Goal: Task Accomplishment & Management: Use online tool/utility

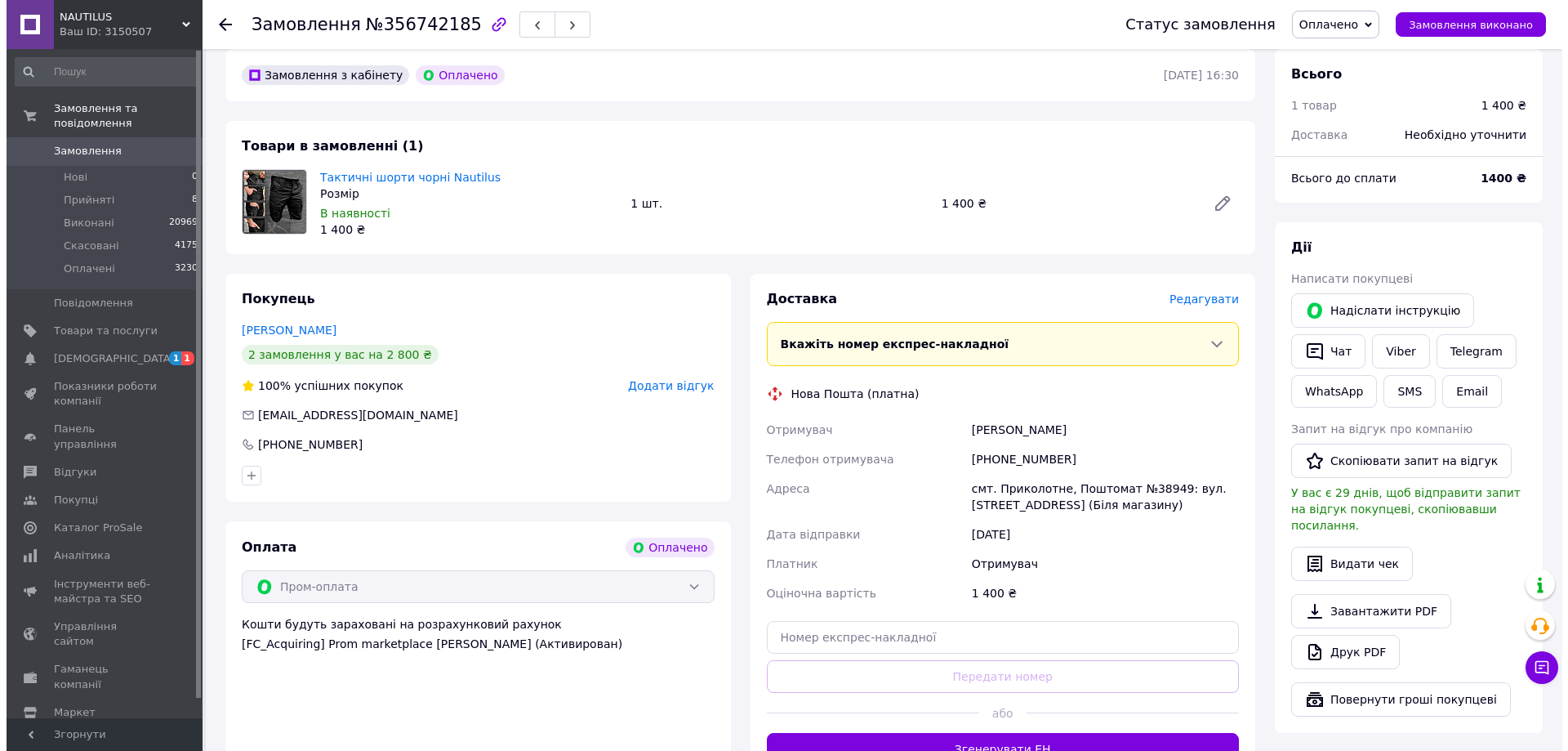
scroll to position [163, 0]
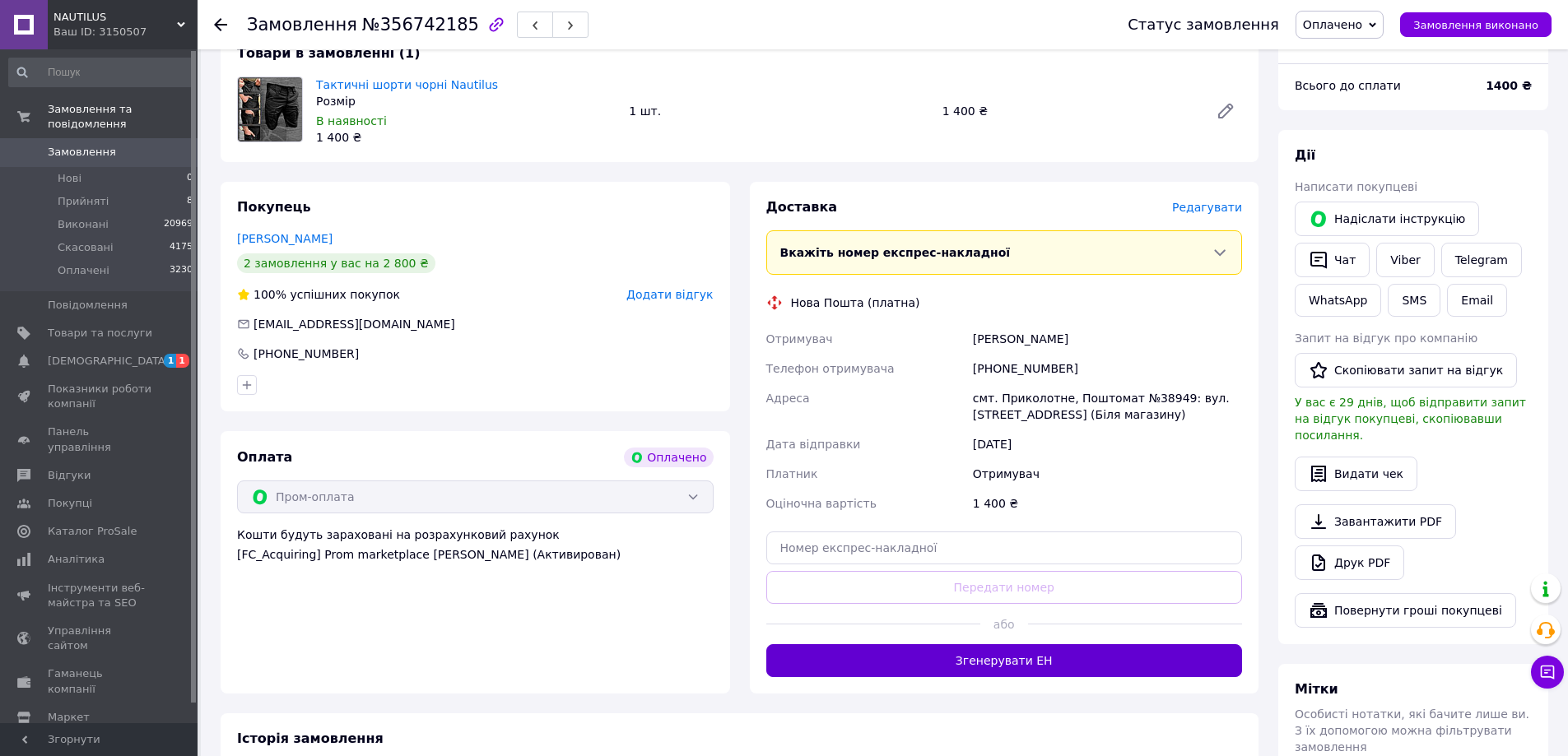
click at [1021, 662] on button "Згенерувати ЕН" at bounding box center [1004, 661] width 476 height 33
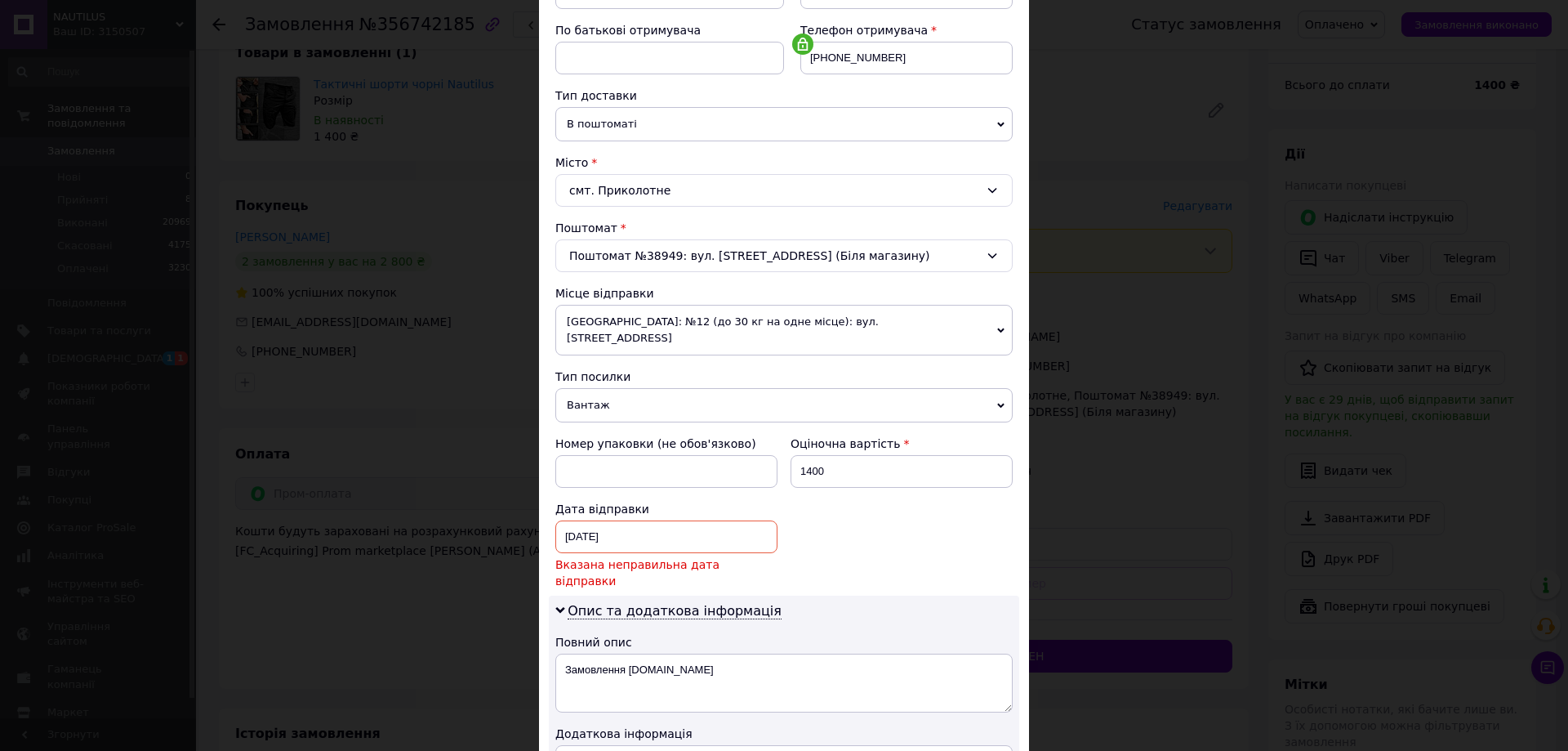
scroll to position [327, 0]
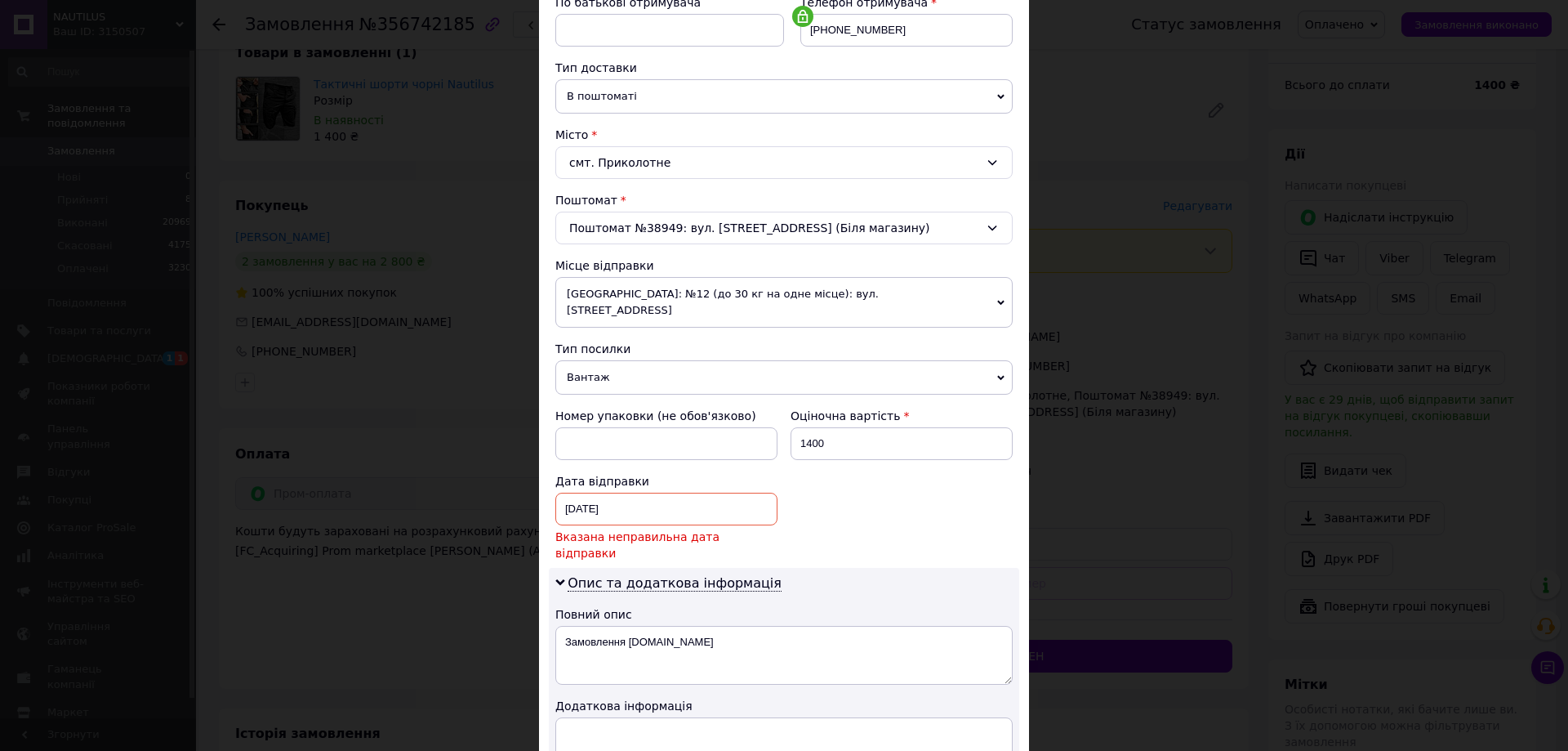
click at [631, 493] on div "[DATE] < 2025 > < Август > Пн Вт Ср Чт Пт Сб Вс 28 29 30 31 1 2 3 4 5 6 7 8 9 1…" at bounding box center [666, 509] width 222 height 33
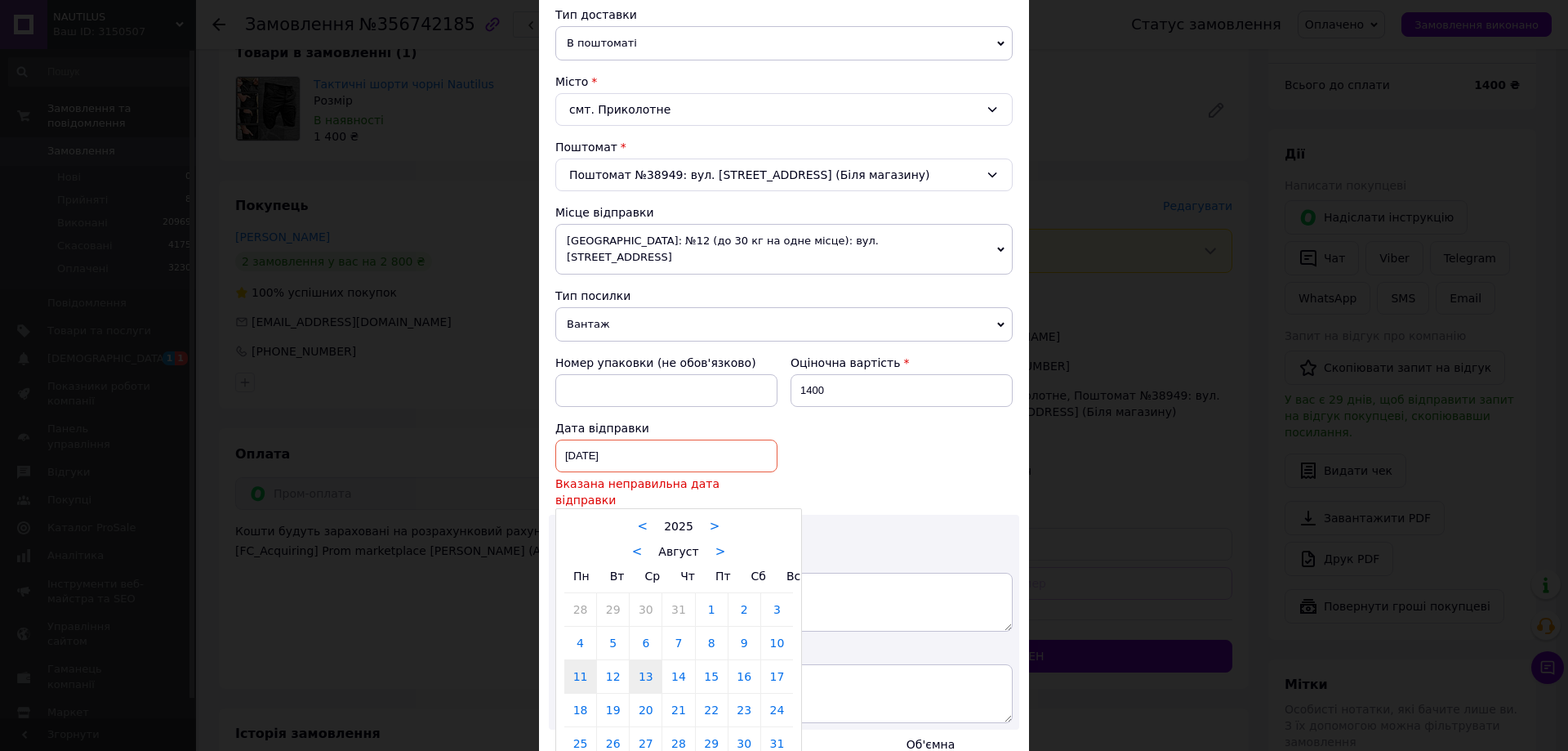
scroll to position [408, 0]
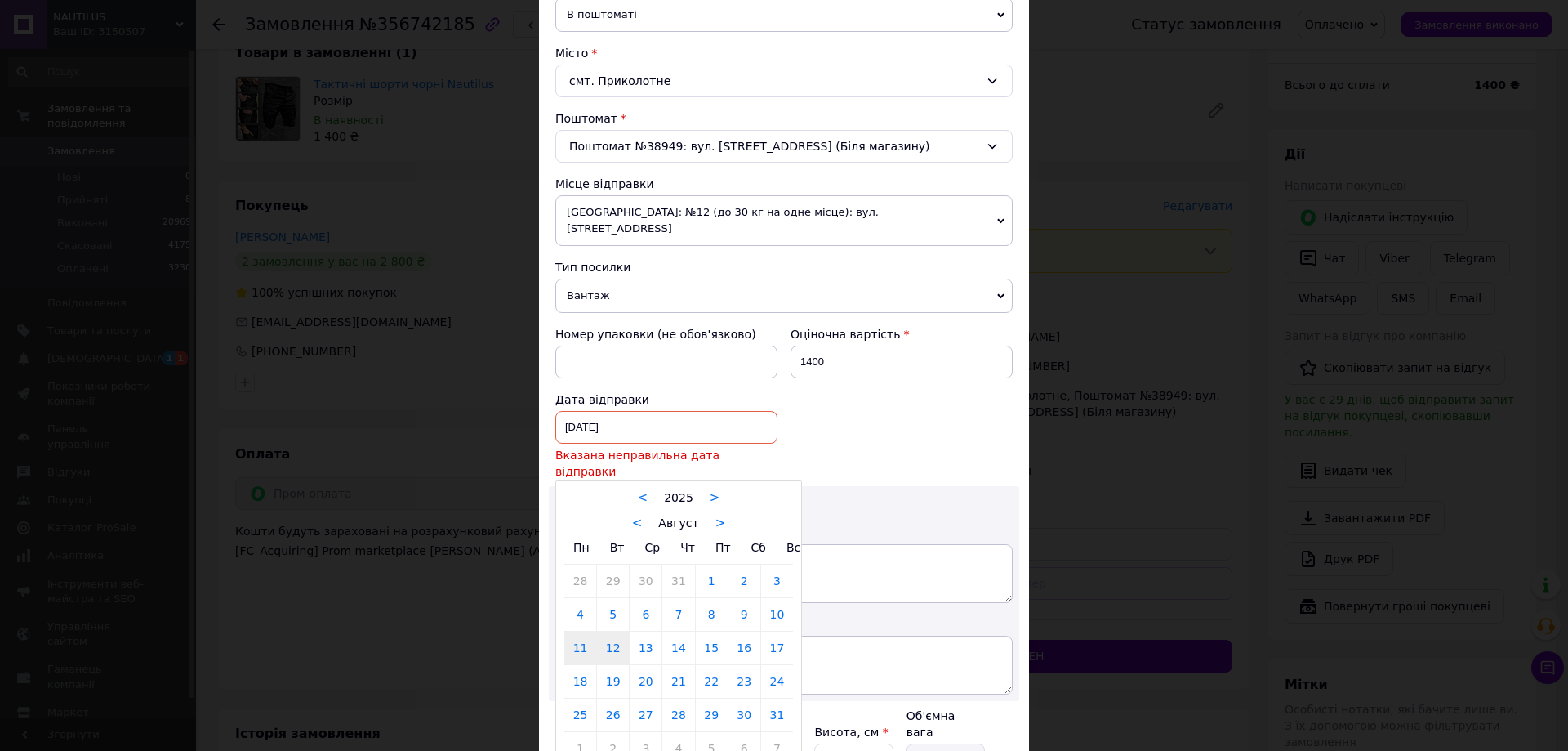
click at [618, 632] on link "12" at bounding box center [613, 648] width 32 height 33
type input "[DATE]"
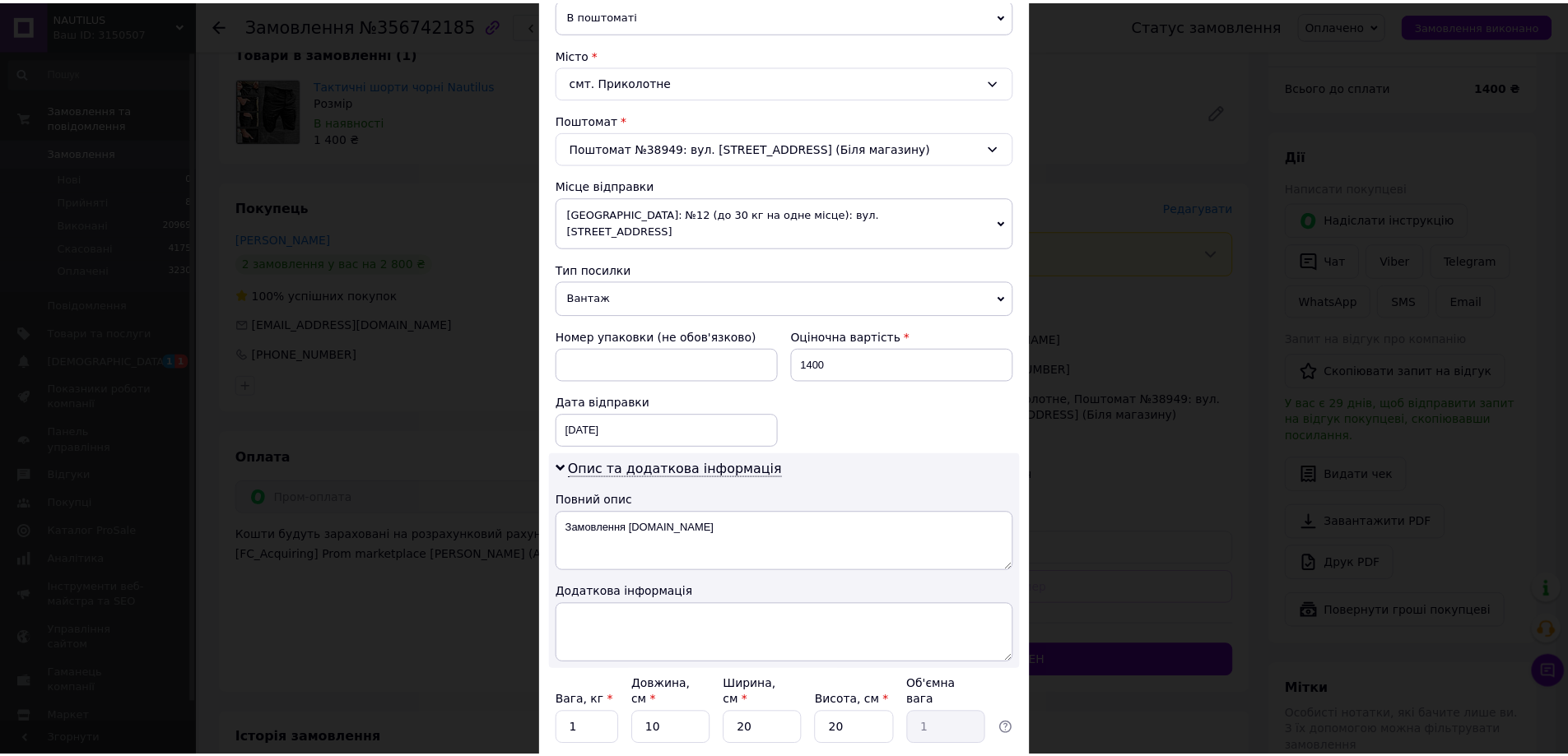
scroll to position [521, 0]
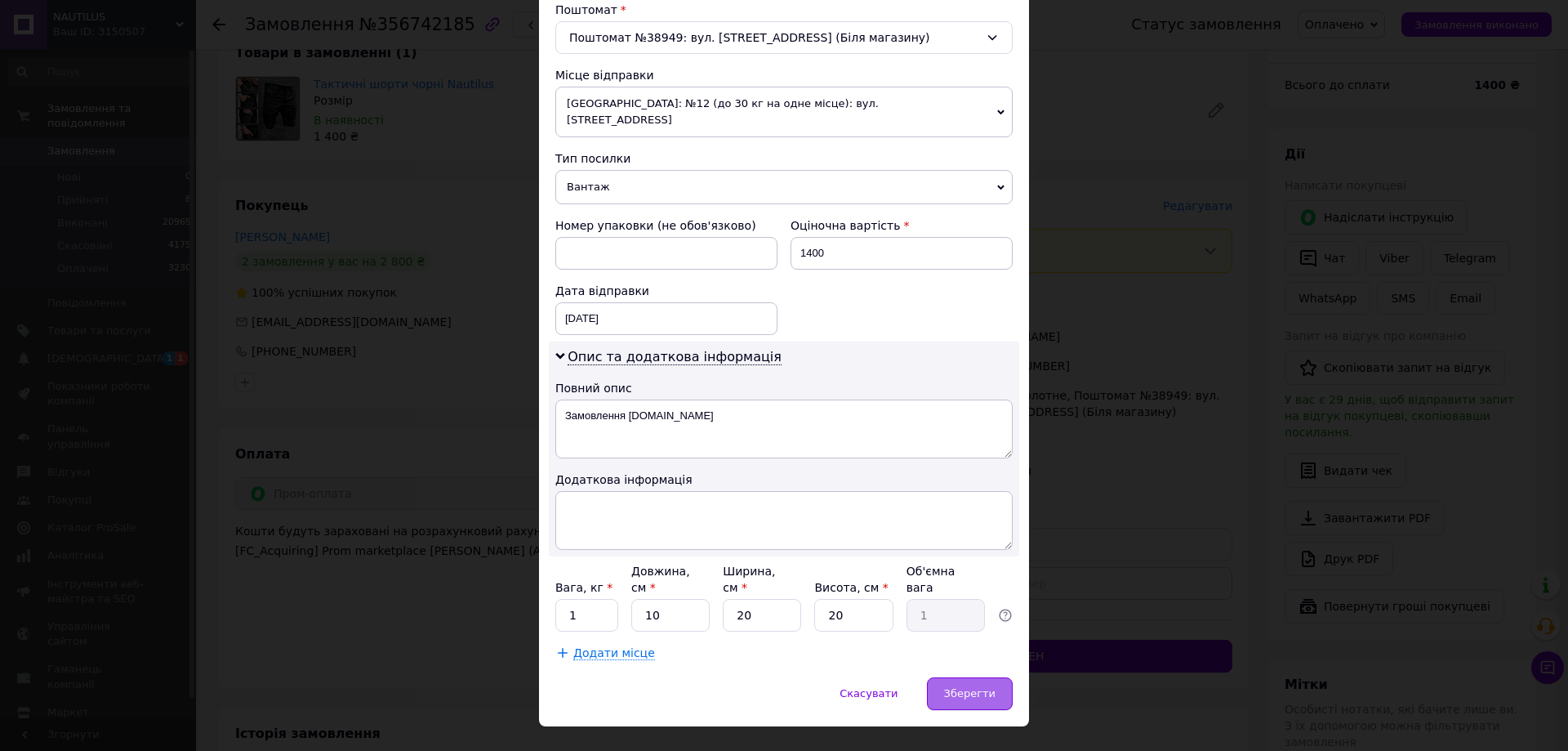
click at [955, 688] on span "Зберегти" at bounding box center [970, 693] width 52 height 12
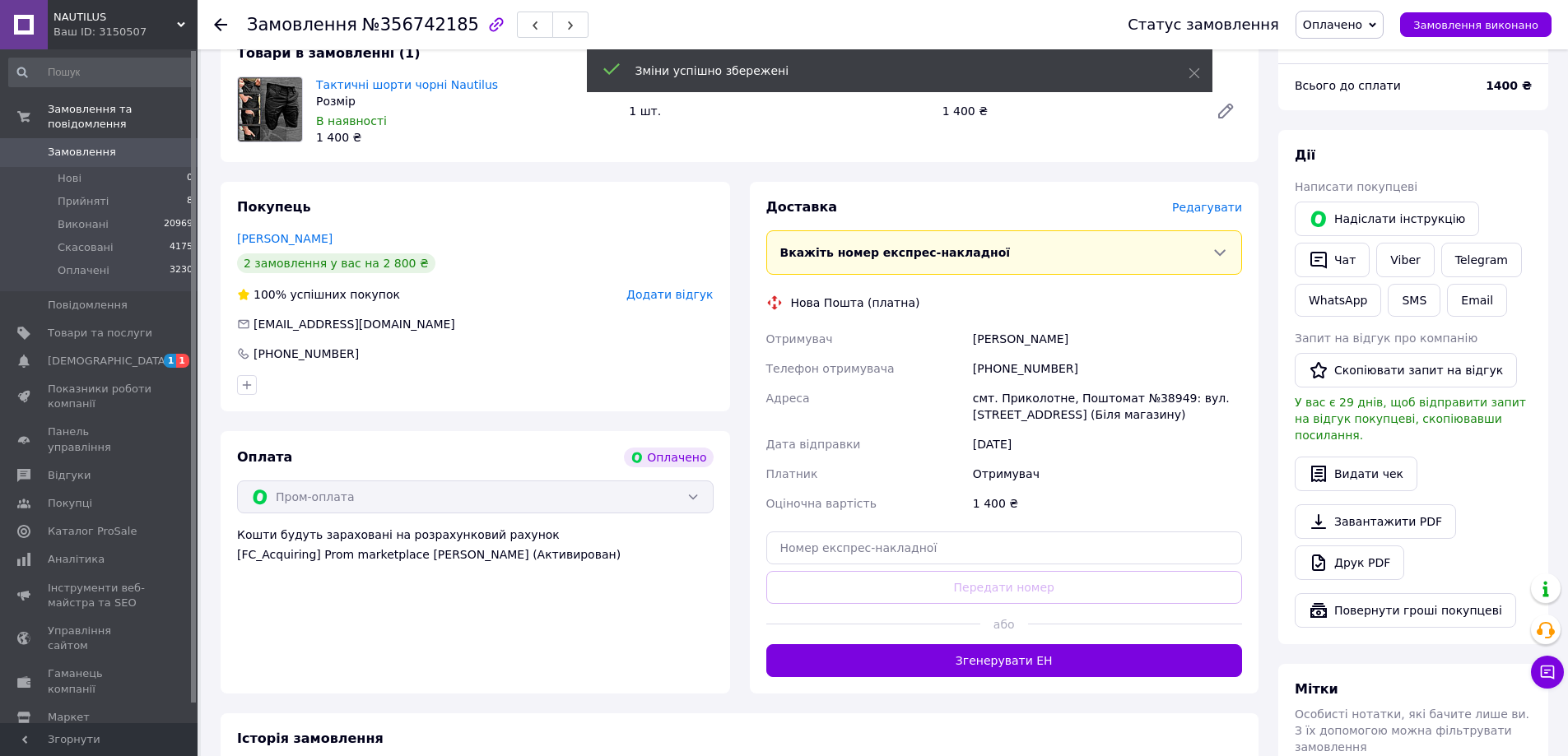
click at [1012, 660] on button "Згенерувати ЕН" at bounding box center [1004, 661] width 476 height 33
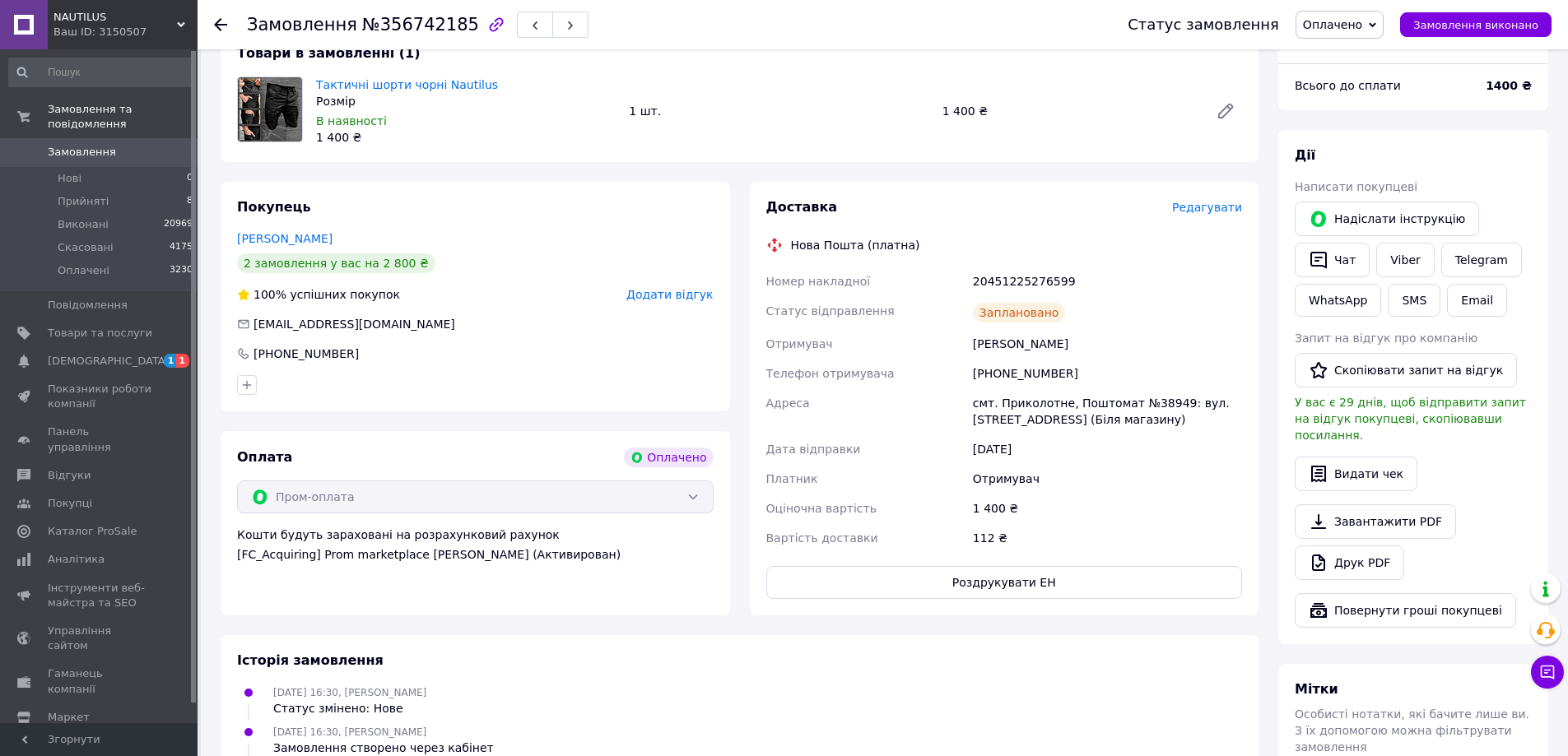
click at [1003, 286] on div "20451225276599" at bounding box center [1107, 281] width 276 height 30
copy div "20451225276599"
click at [1475, 16] on button "Замовлення виконано" at bounding box center [1476, 24] width 152 height 25
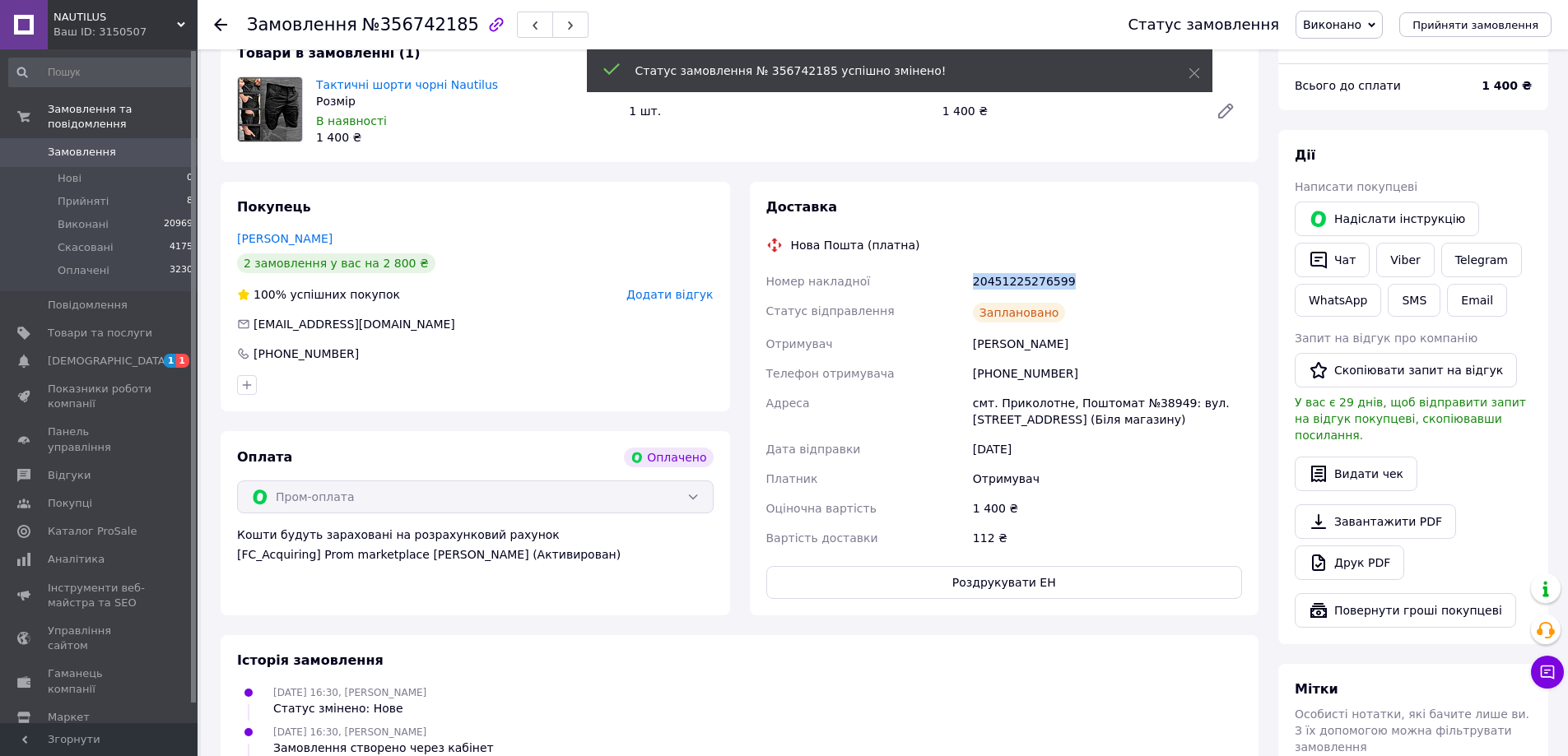
click at [104, 354] on span "[DEMOGRAPHIC_DATA]" at bounding box center [108, 361] width 122 height 14
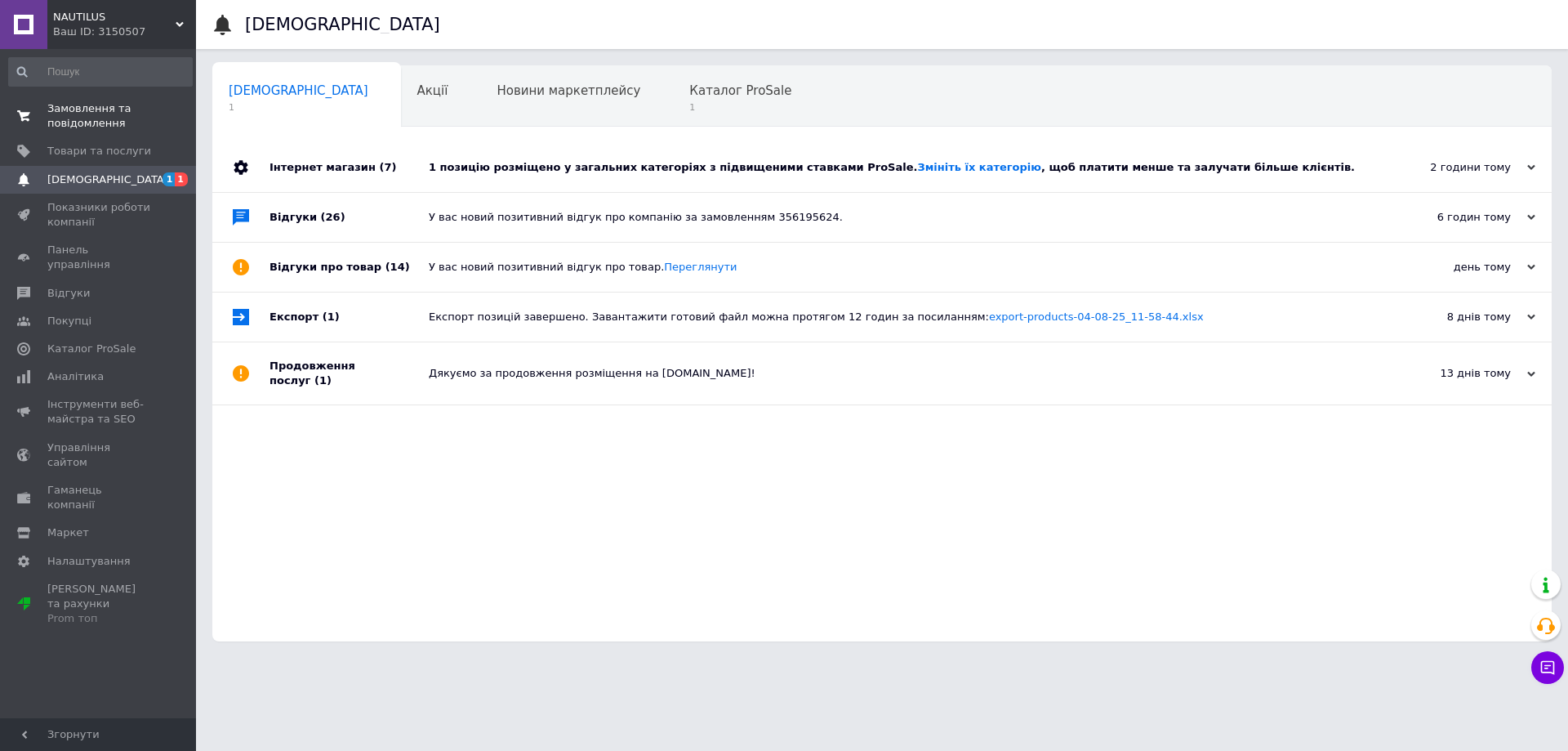
click at [105, 112] on span "Замовлення та повідомлення" at bounding box center [99, 116] width 104 height 30
